Goal: Find specific page/section: Find specific page/section

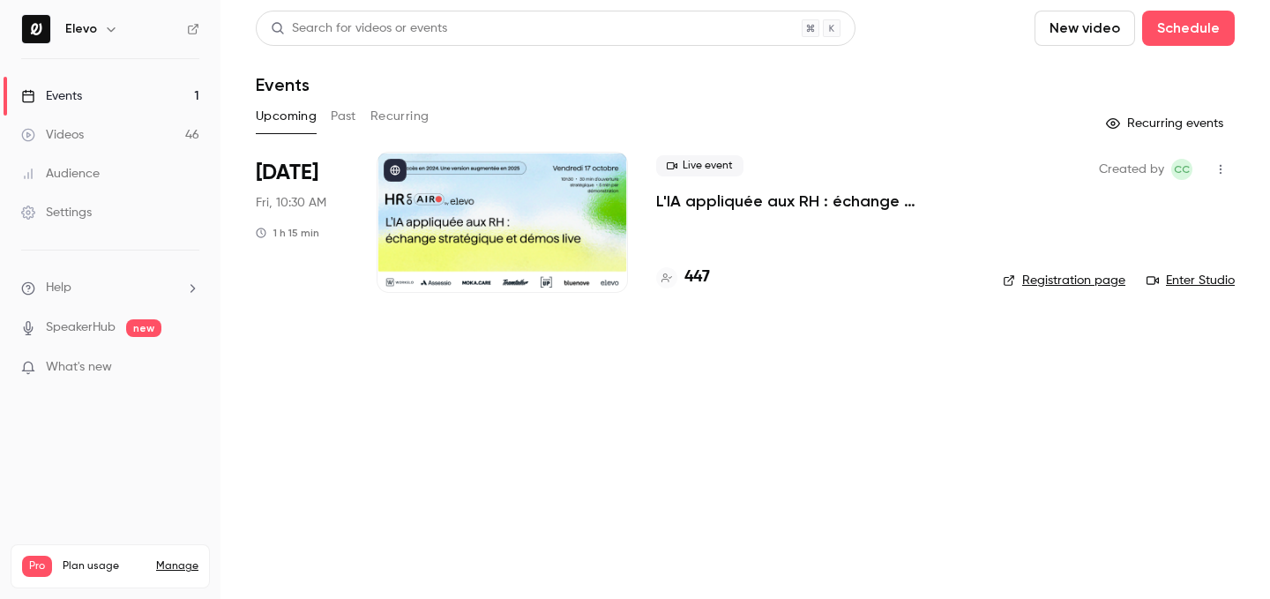
click at [685, 271] on h4 "447" at bounding box center [698, 278] width 26 height 24
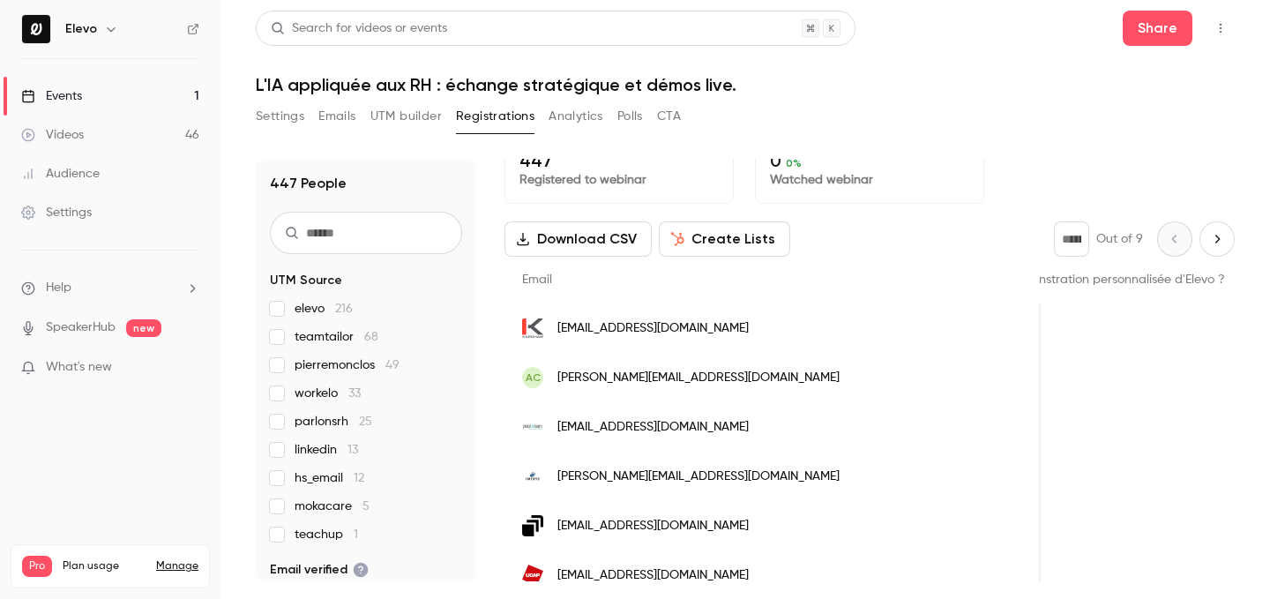
scroll to position [25, 0]
click at [155, 96] on link "Events 1" at bounding box center [110, 96] width 221 height 39
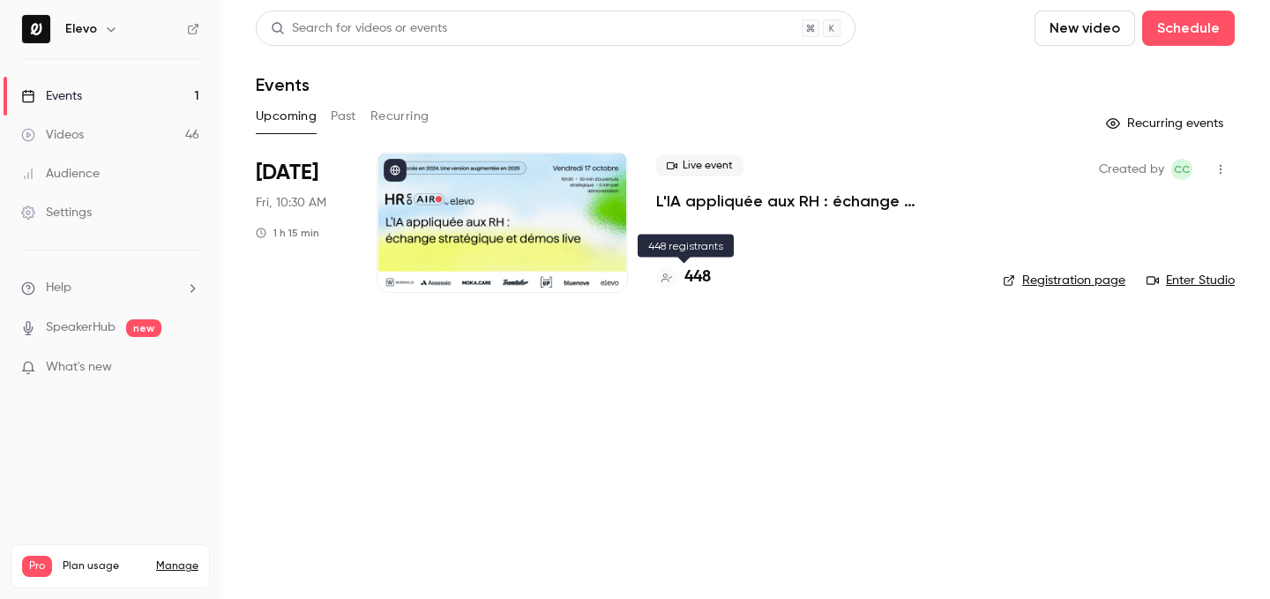
click at [699, 279] on h4 "448" at bounding box center [698, 278] width 26 height 24
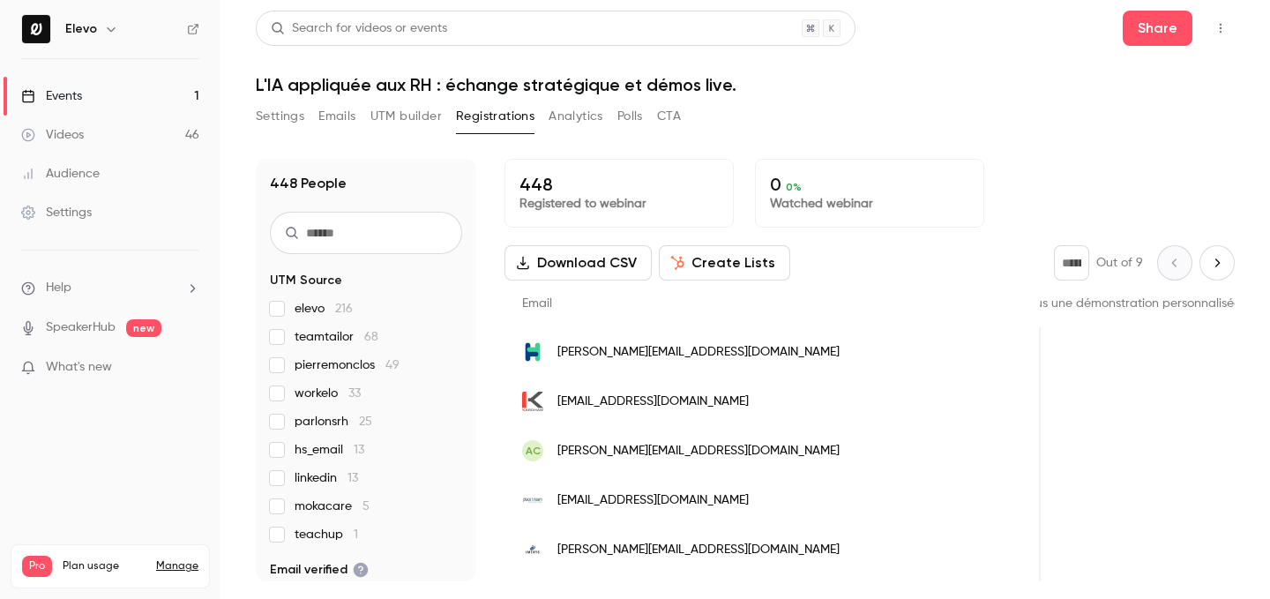
scroll to position [0, 1989]
click at [180, 107] on link "Events 1" at bounding box center [110, 96] width 221 height 39
